Goal: Information Seeking & Learning: Understand process/instructions

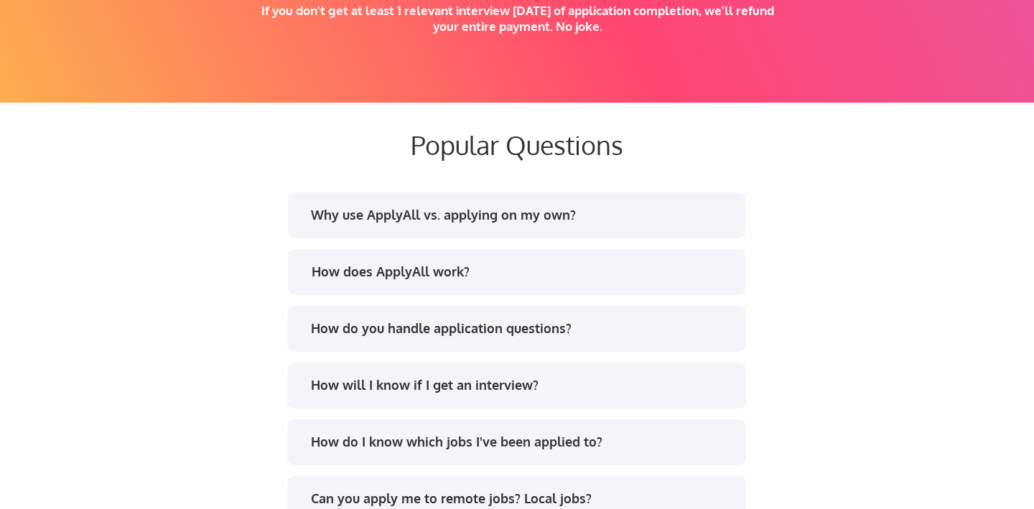
scroll to position [2637, 0]
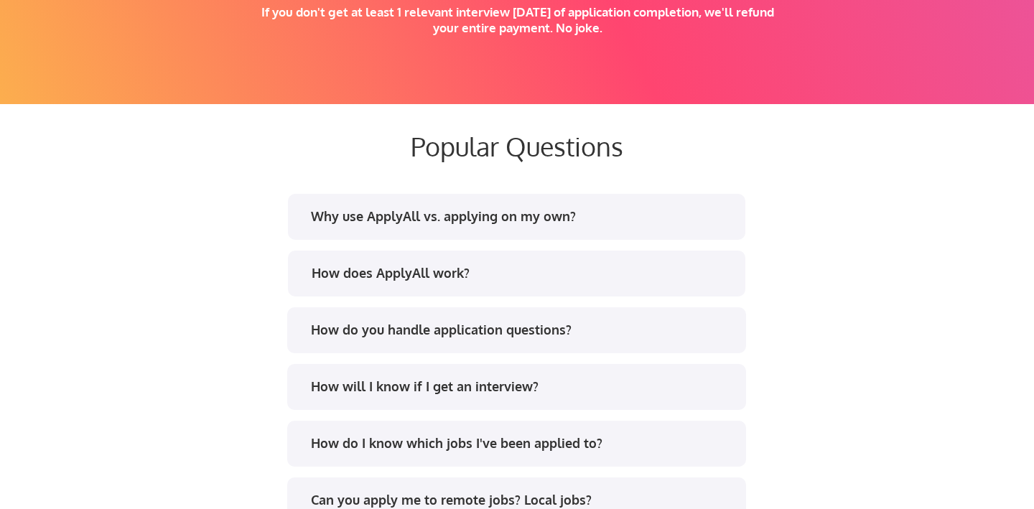
click at [440, 215] on div "Why use ApplyAll vs. applying on my own?" at bounding box center [522, 217] width 422 height 18
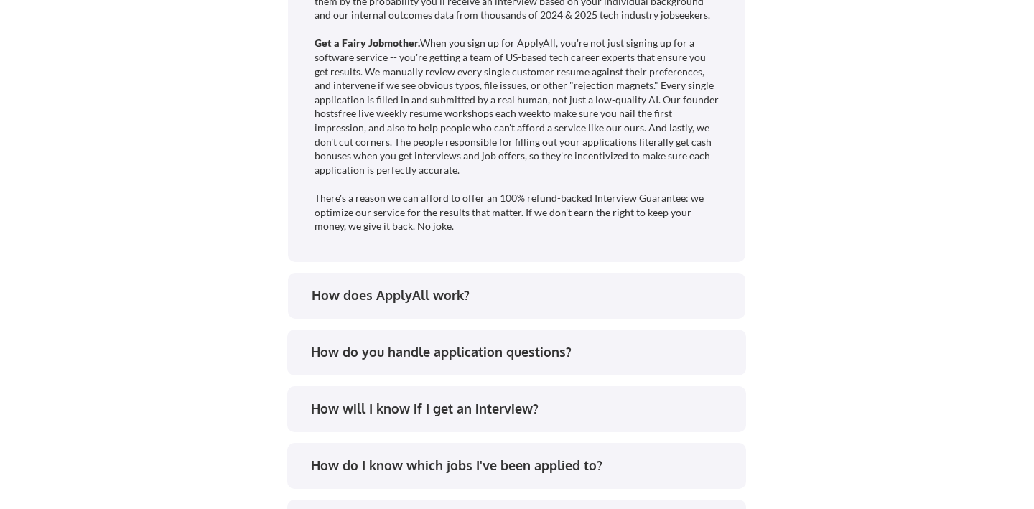
scroll to position [3058, 0]
click at [345, 289] on div "How does ApplyAll work?" at bounding box center [523, 294] width 422 height 18
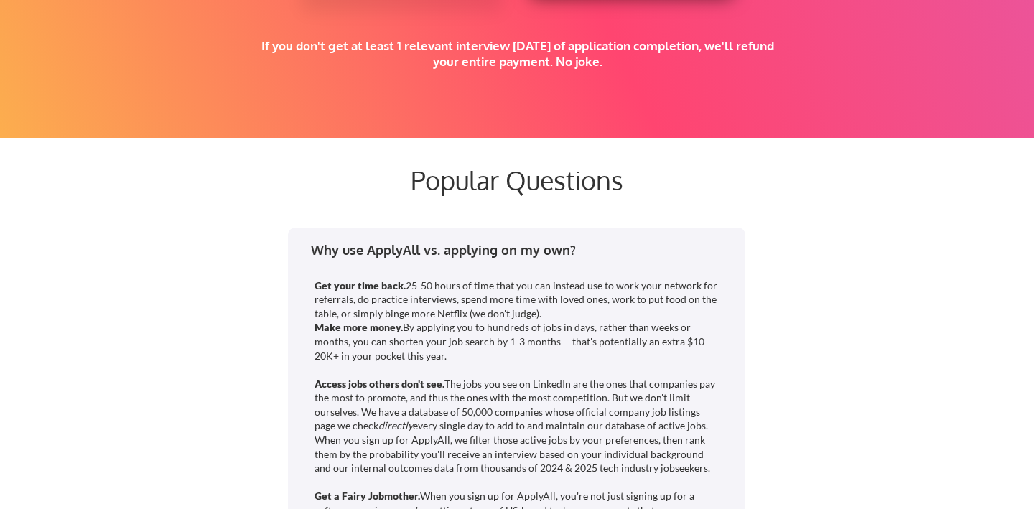
scroll to position [2590, 0]
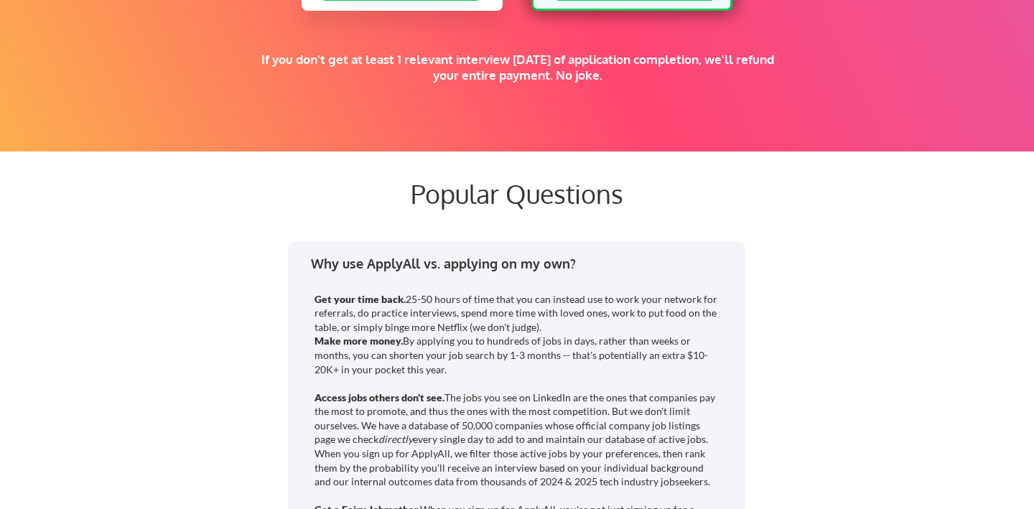
click at [399, 253] on div "Why use ApplyAll vs. applying on my own? Get your time back. 25-50 hours of tim…" at bounding box center [516, 485] width 457 height 488
click at [389, 264] on div "Why use ApplyAll vs. applying on my own?" at bounding box center [522, 264] width 422 height 18
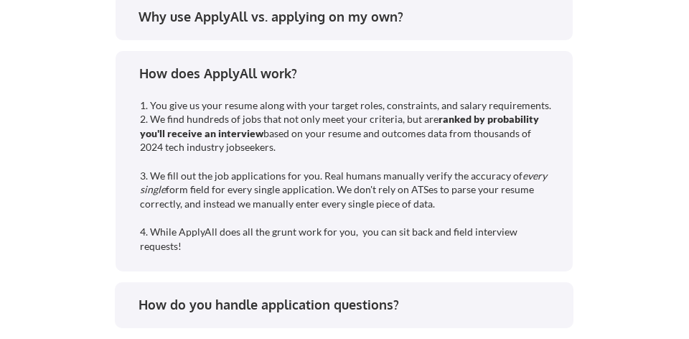
scroll to position [3201, 0]
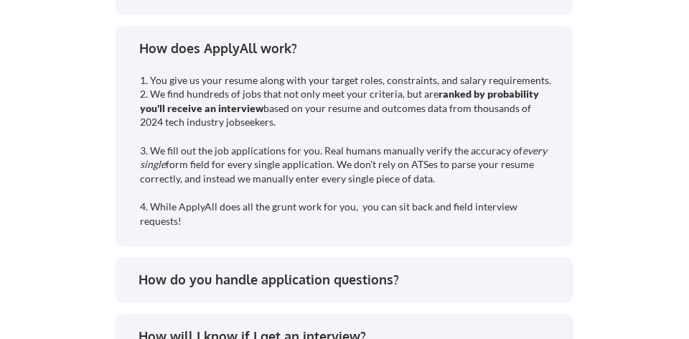
click at [122, 212] on div "How does ApplyAll work? 1. You give us your resume along with your target roles…" at bounding box center [344, 136] width 457 height 221
click at [151, 279] on div "How do you handle application questions?" at bounding box center [350, 280] width 422 height 18
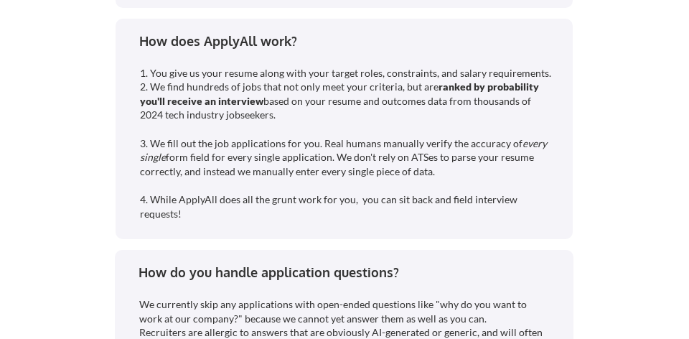
scroll to position [3147, 0]
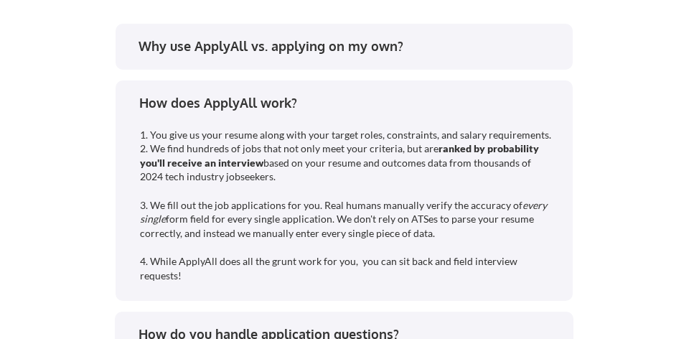
click at [231, 108] on div "How does ApplyAll work?" at bounding box center [350, 103] width 422 height 18
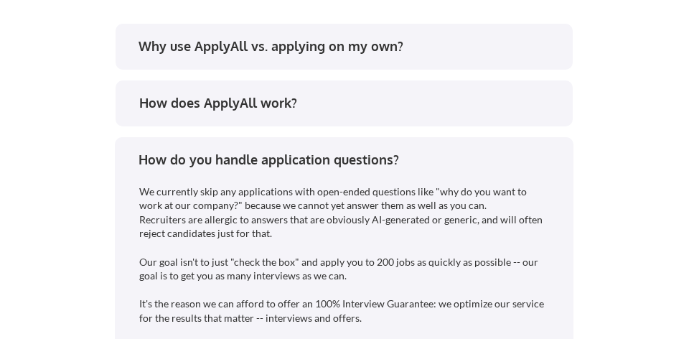
click at [61, 230] on div "Why use ApplyAll vs. applying on my own? Get your time back. 25-50 hours of tim…" at bounding box center [345, 302] width 682 height 565
click at [62, 234] on div "Why use ApplyAll vs. applying on my own? Get your time back. 25-50 hours of tim…" at bounding box center [345, 302] width 682 height 565
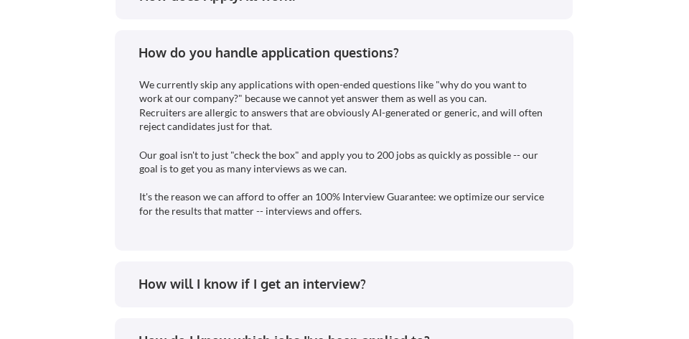
scroll to position [3214, 0]
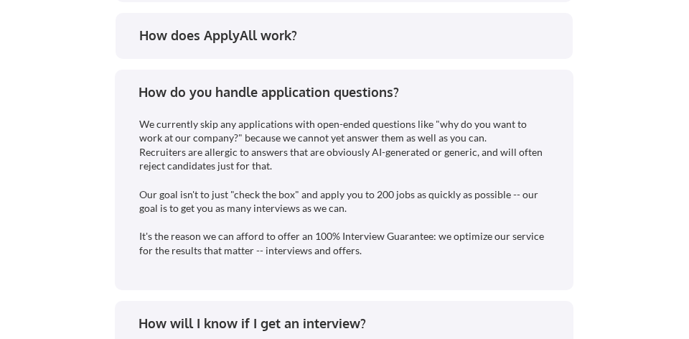
click at [246, 93] on div "How do you handle application questions?" at bounding box center [350, 92] width 422 height 18
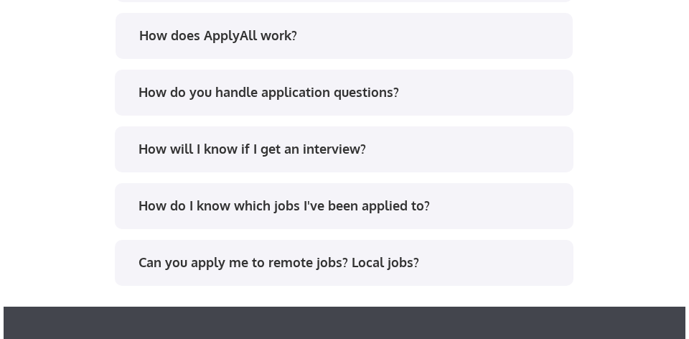
click at [91, 157] on div "Why use ApplyAll vs. applying on my own? Get your time back. 25-50 hours of tim…" at bounding box center [345, 148] width 682 height 390
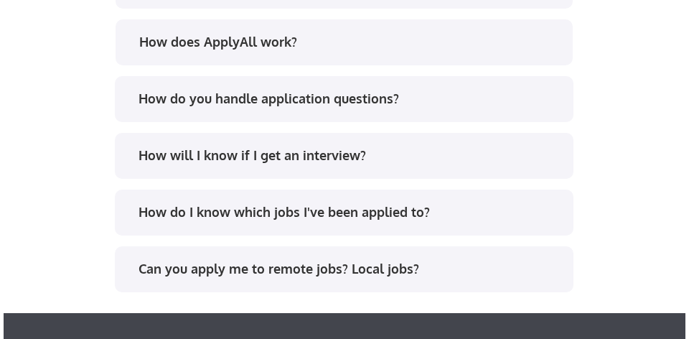
scroll to position [3222, 0]
